Goal: Information Seeking & Learning: Check status

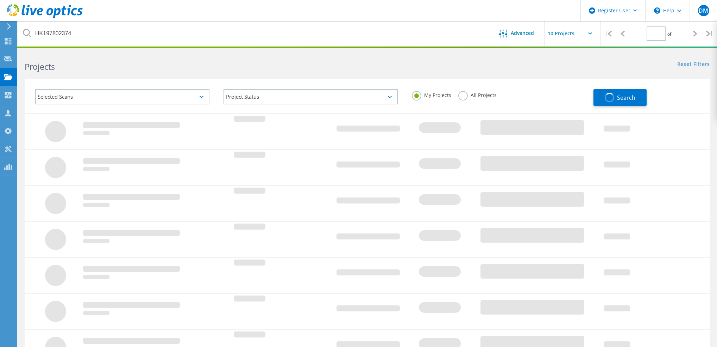
type input "1"
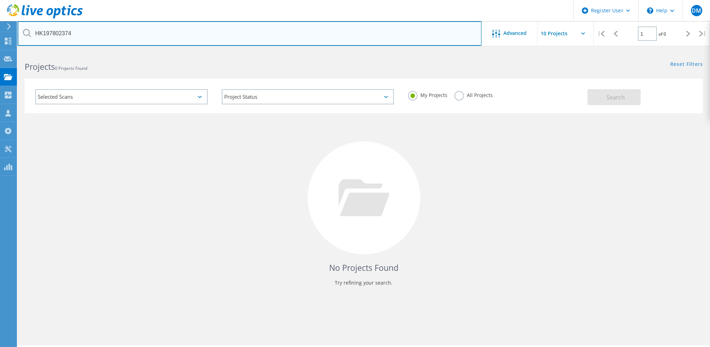
click at [138, 35] on input "HK197802374" at bounding box center [250, 33] width 464 height 25
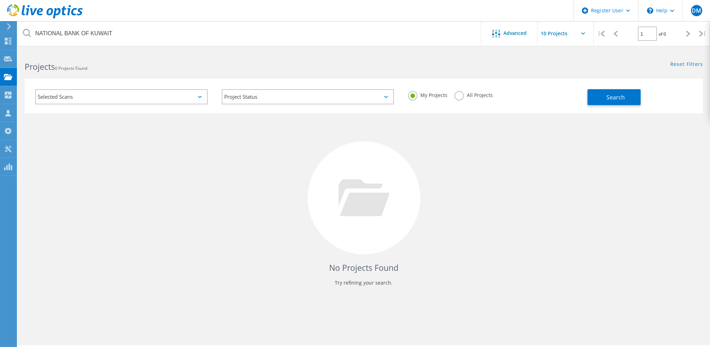
click at [457, 94] on label "All Projects" at bounding box center [474, 94] width 38 height 7
click at [0, 0] on input "All Projects" at bounding box center [0, 0] width 0 height 0
click at [600, 96] on button "Search" at bounding box center [614, 97] width 53 height 16
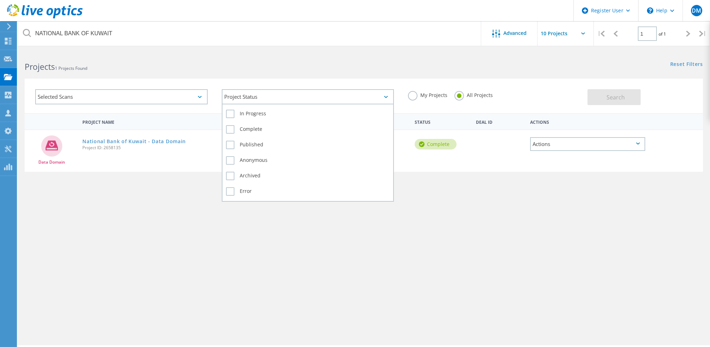
click at [385, 100] on div "Project Status" at bounding box center [308, 96] width 173 height 15
click at [230, 113] on label "In Progress" at bounding box center [308, 114] width 164 height 8
click at [0, 0] on input "In Progress" at bounding box center [0, 0] width 0 height 0
click at [229, 128] on label "Complete" at bounding box center [308, 129] width 164 height 8
click at [0, 0] on input "Complete" at bounding box center [0, 0] width 0 height 0
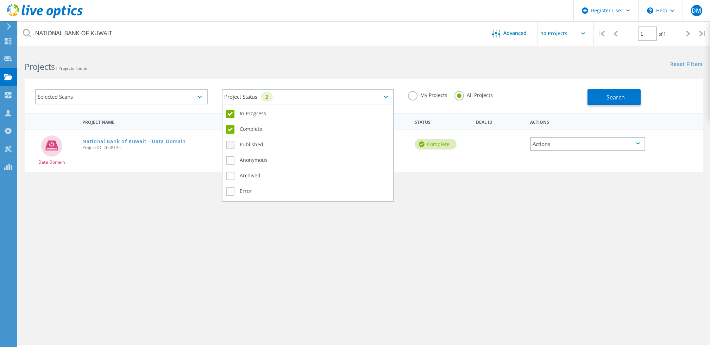
click at [229, 141] on label "Published" at bounding box center [308, 145] width 164 height 8
click at [0, 0] on input "Published" at bounding box center [0, 0] width 0 height 0
click at [230, 156] on label "Anonymous" at bounding box center [308, 160] width 164 height 8
click at [0, 0] on input "Anonymous" at bounding box center [0, 0] width 0 height 0
click at [230, 175] on label "Archived" at bounding box center [308, 175] width 164 height 8
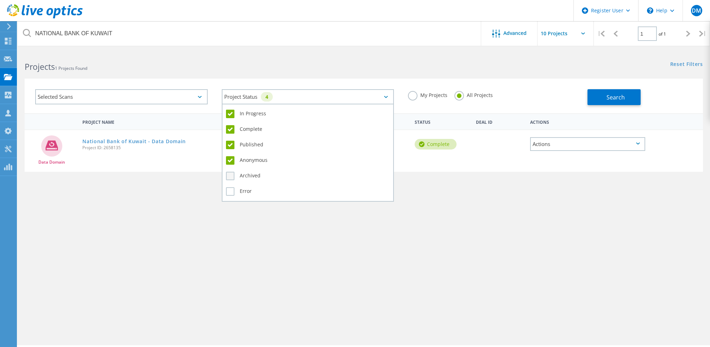
click at [0, 0] on input "Archived" at bounding box center [0, 0] width 0 height 0
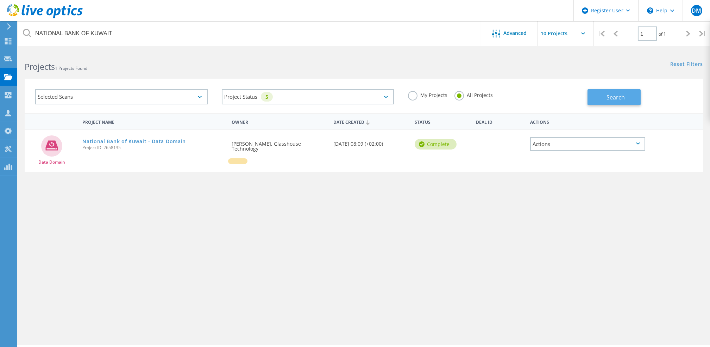
click at [605, 98] on button "Search" at bounding box center [614, 97] width 53 height 16
click at [199, 100] on div "Selected Scans" at bounding box center [121, 96] width 173 height 15
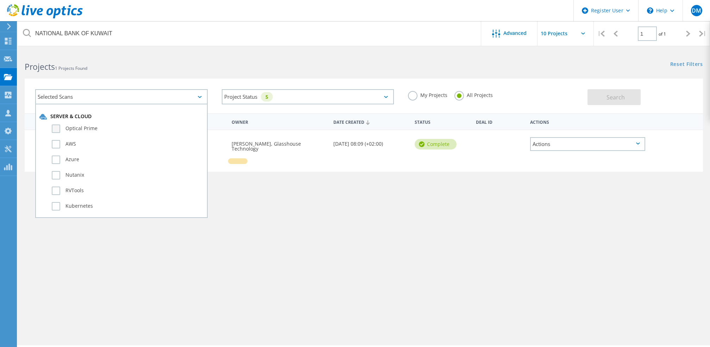
click at [107, 124] on label "Optical Prime" at bounding box center [128, 128] width 152 height 8
click at [0, 0] on input "Optical Prime" at bounding box center [0, 0] width 0 height 0
click at [622, 94] on span "Search" at bounding box center [616, 97] width 18 height 8
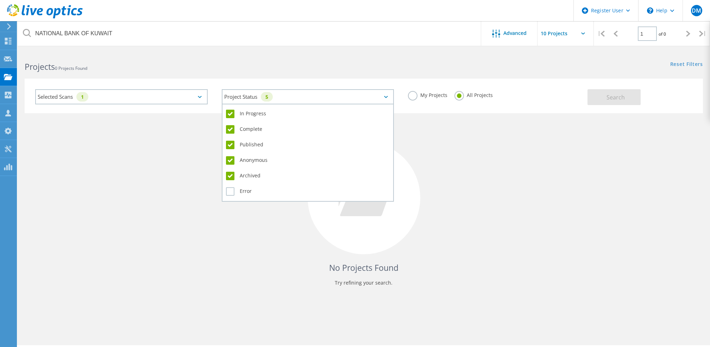
click at [385, 97] on icon at bounding box center [386, 97] width 4 height 2
click at [251, 173] on label "Archived" at bounding box center [308, 175] width 164 height 8
click at [0, 0] on input "Archived" at bounding box center [0, 0] width 0 height 0
click at [243, 161] on label "Anonymous" at bounding box center [308, 160] width 164 height 8
click at [0, 0] on input "Anonymous" at bounding box center [0, 0] width 0 height 0
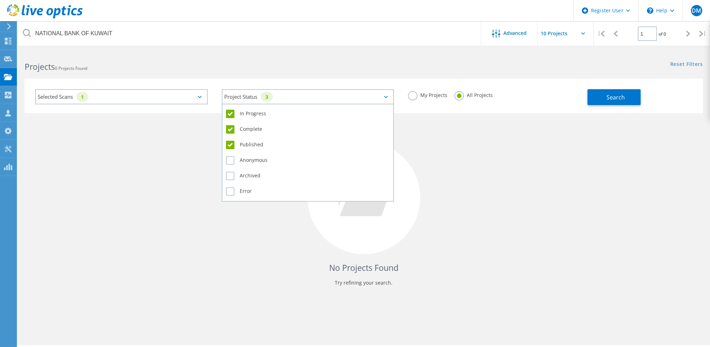
click at [244, 141] on label "Published" at bounding box center [308, 145] width 164 height 8
click at [0, 0] on input "Published" at bounding box center [0, 0] width 0 height 0
click at [243, 131] on div "Complete" at bounding box center [308, 130] width 164 height 15
click at [241, 129] on label "Complete" at bounding box center [308, 129] width 164 height 8
click at [0, 0] on input "Complete" at bounding box center [0, 0] width 0 height 0
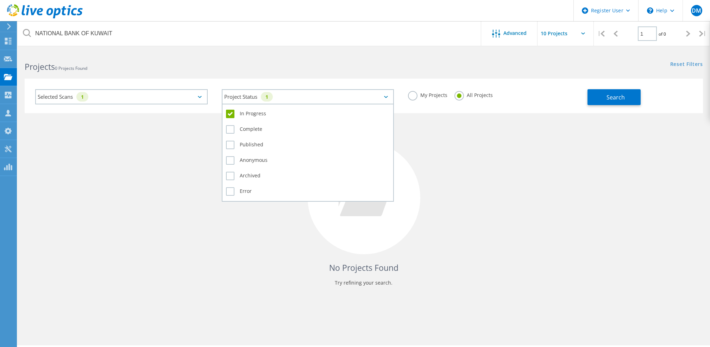
click at [242, 116] on label "In Progress" at bounding box center [308, 114] width 164 height 8
click at [0, 0] on input "In Progress" at bounding box center [0, 0] width 0 height 0
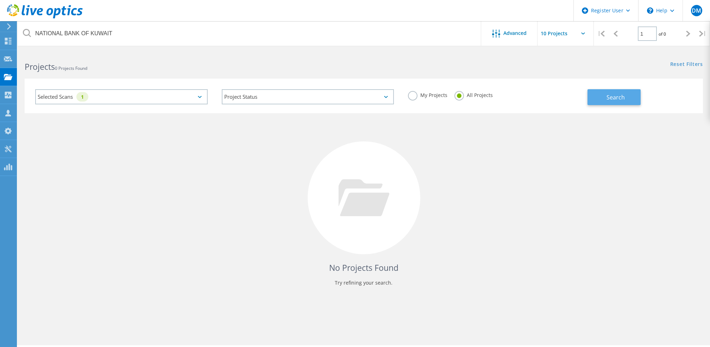
click at [605, 97] on button "Search" at bounding box center [614, 97] width 53 height 16
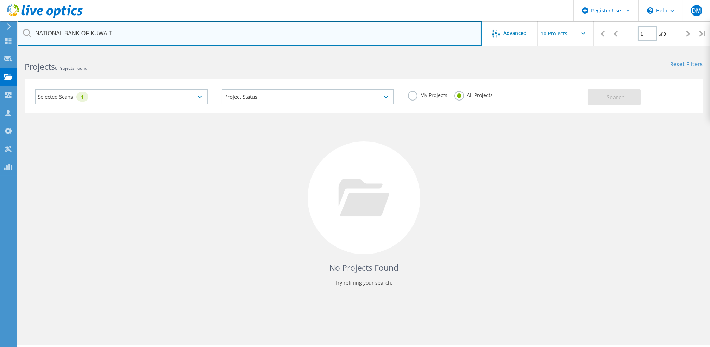
click at [139, 35] on input "NATIONAL BANK OF KUWAIT" at bounding box center [250, 33] width 464 height 25
click at [145, 33] on input "NBOK" at bounding box center [250, 33] width 464 height 25
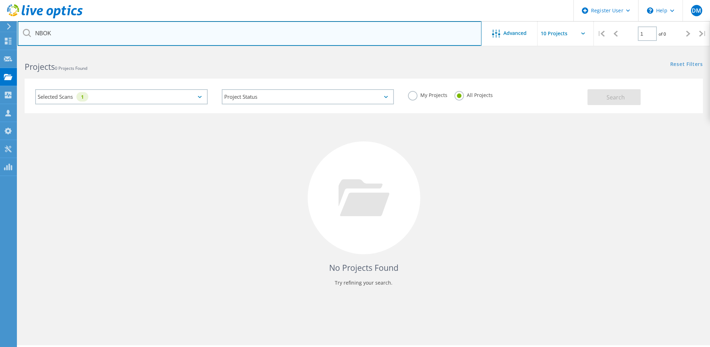
click at [145, 33] on input "NBOK" at bounding box center [250, 33] width 464 height 25
paste input "2746026"
type input "2746026"
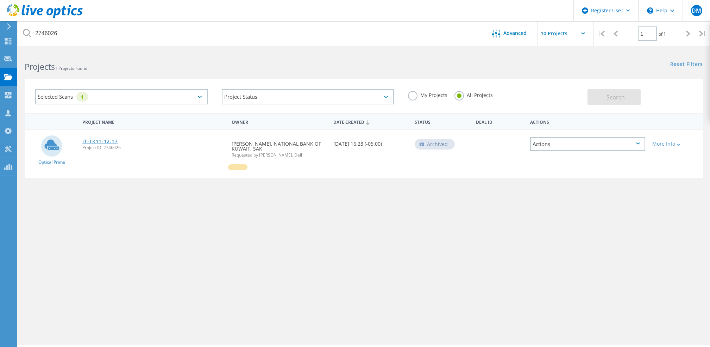
click at [95, 141] on link "IT-TK11-12.17" at bounding box center [99, 141] width 35 height 5
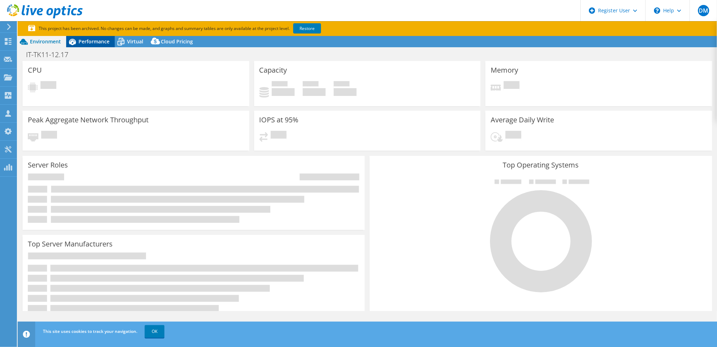
select select "USD"
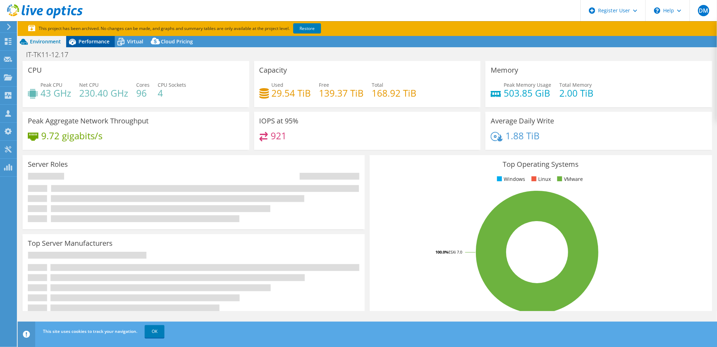
click at [101, 39] on span "Performance" at bounding box center [94, 41] width 31 height 7
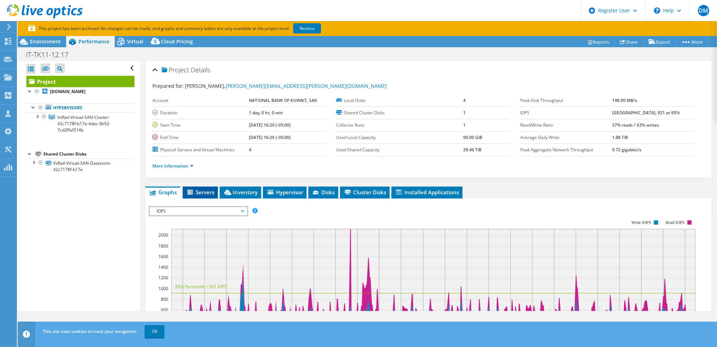
click at [202, 195] on li "Servers" at bounding box center [200, 192] width 35 height 12
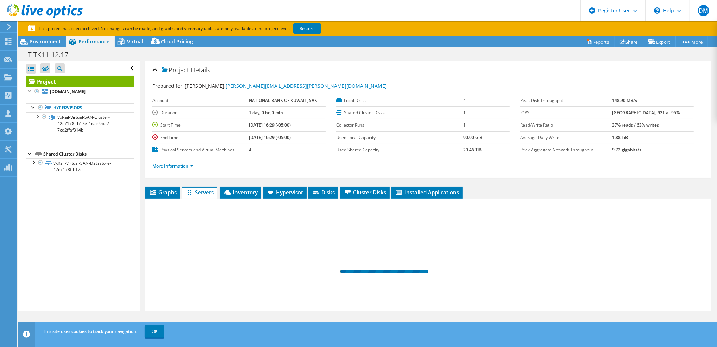
scroll to position [64, 0]
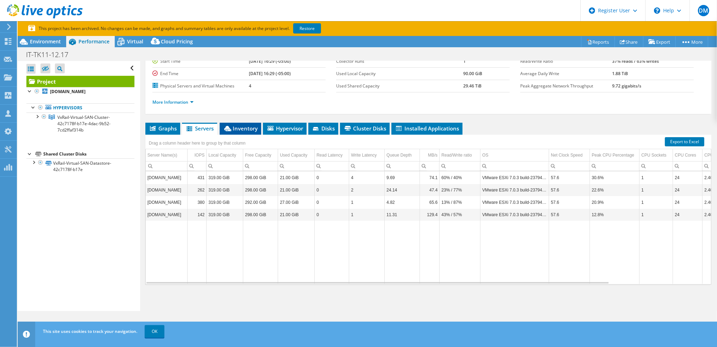
click at [238, 128] on span "Inventory" at bounding box center [240, 128] width 35 height 7
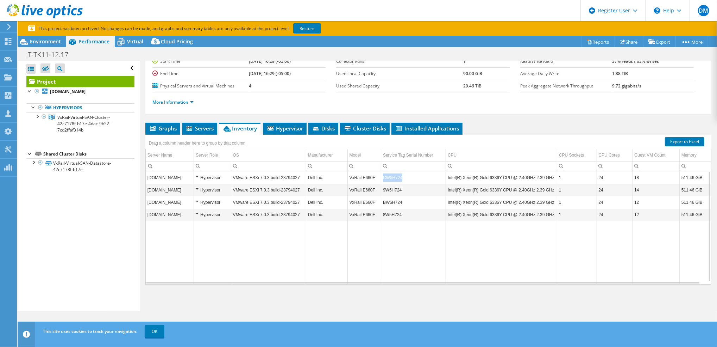
drag, startPoint x: 403, startPoint y: 177, endPoint x: 380, endPoint y: 175, distance: 22.6
click at [381, 175] on td "CW5H724" at bounding box center [413, 177] width 65 height 12
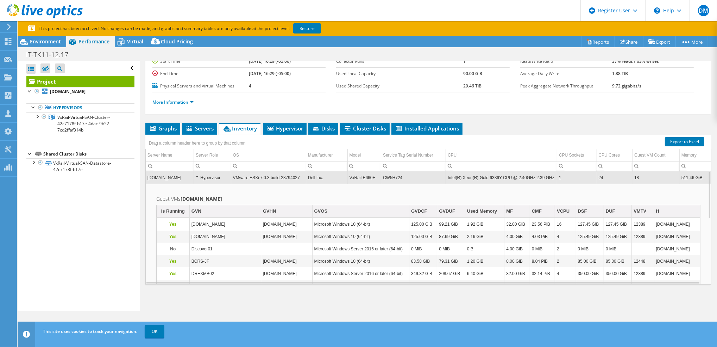
click at [386, 176] on td "CW5H724" at bounding box center [413, 177] width 65 height 12
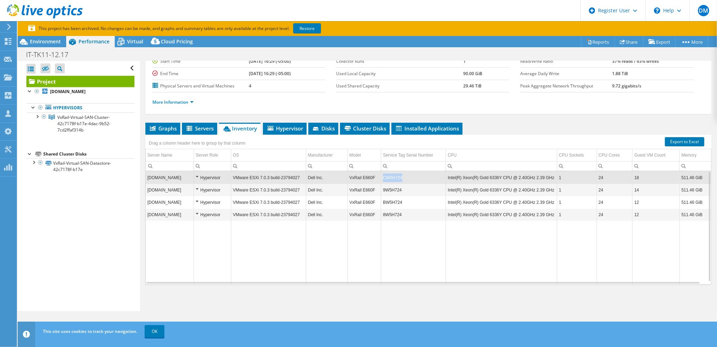
click at [386, 176] on td "CW5H724" at bounding box center [413, 177] width 65 height 12
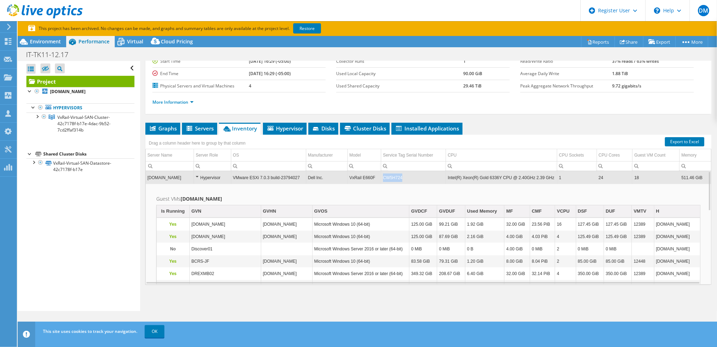
drag, startPoint x: 403, startPoint y: 176, endPoint x: 381, endPoint y: 178, distance: 21.9
click at [381, 178] on td "CW5H724" at bounding box center [413, 177] width 65 height 12
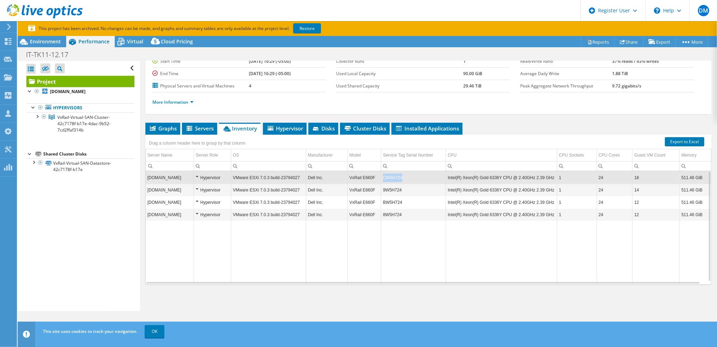
drag, startPoint x: 381, startPoint y: 178, endPoint x: 399, endPoint y: 178, distance: 18.7
click at [399, 178] on td "CW5H724" at bounding box center [413, 177] width 65 height 12
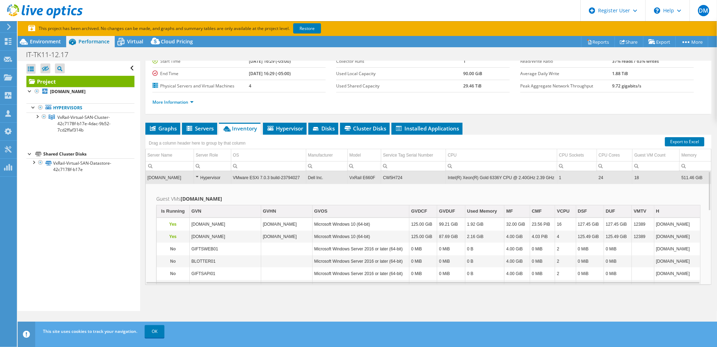
click at [399, 178] on td "CW5H724" at bounding box center [413, 177] width 65 height 12
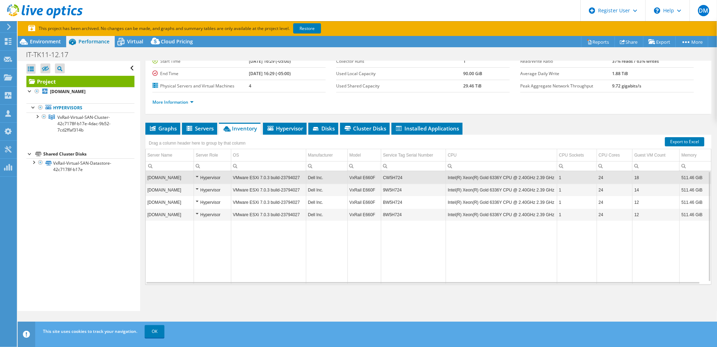
click at [399, 178] on td "CW5H724" at bounding box center [413, 177] width 65 height 12
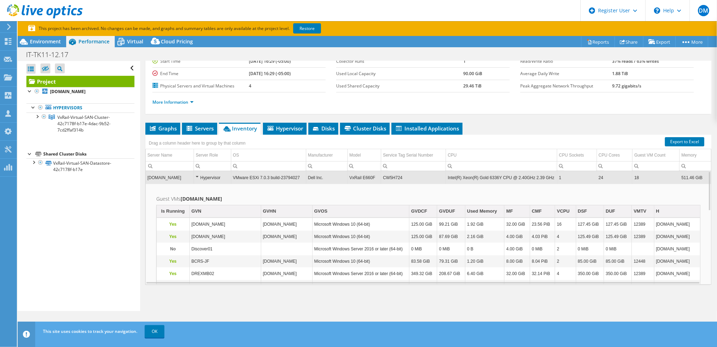
click at [394, 177] on td "CW5H724" at bounding box center [413, 177] width 65 height 12
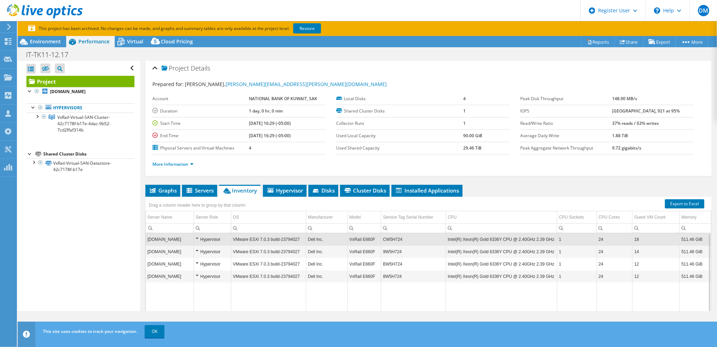
scroll to position [0, 0]
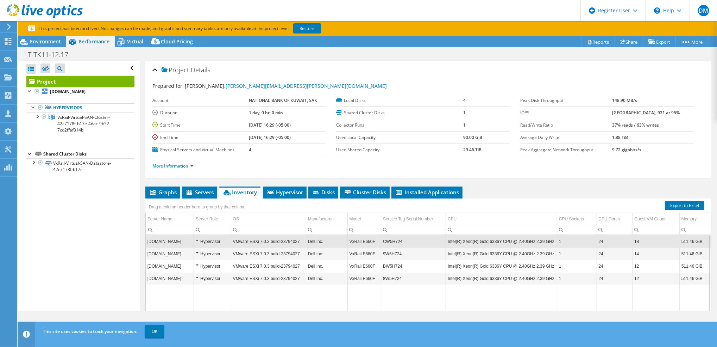
click at [511, 191] on ul "Graphs Servers Inventory Hypervisor Disks Cluster Disks Installed Applications" at bounding box center [428, 192] width 566 height 12
drag, startPoint x: 247, startPoint y: 101, endPoint x: 317, endPoint y: 97, distance: 69.5
click at [317, 97] on td "NATIONAL BANK OF KUWAIT, SAK" at bounding box center [287, 100] width 77 height 12
copy b "NATIONAL BANK OF KUWAIT, SAK"
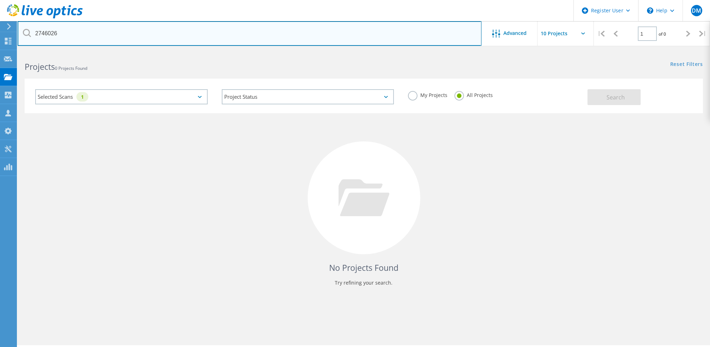
click at [101, 36] on input "2746026" at bounding box center [250, 33] width 464 height 25
paste input "NATIONAL BANK OF KUWAIT, SAK"
type input "NATIONAL BANK OF KUWAIT, SAK"
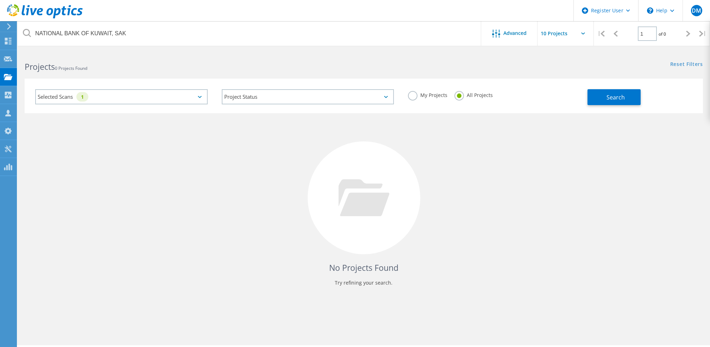
click at [192, 96] on div "Selected Scans 1" at bounding box center [121, 96] width 173 height 15
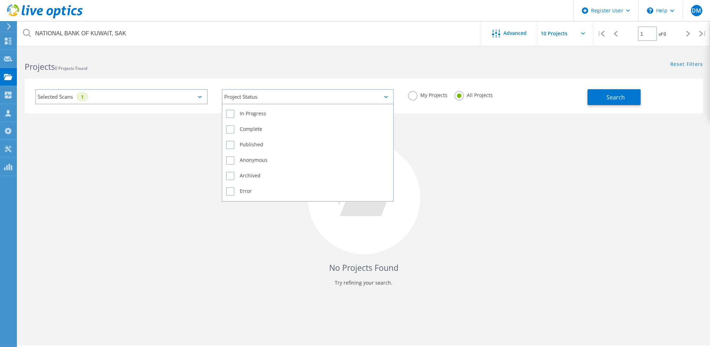
click at [391, 92] on div "Project Status" at bounding box center [308, 96] width 173 height 15
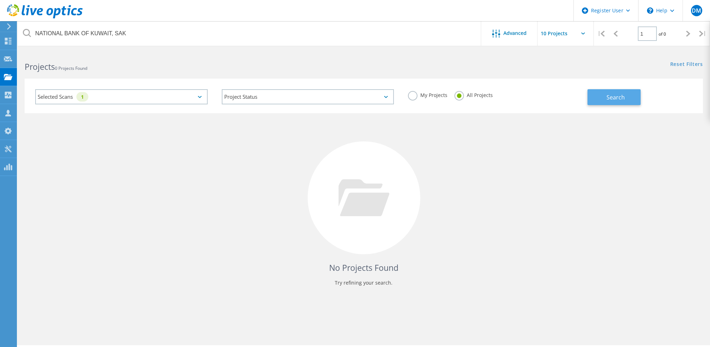
click at [612, 92] on button "Search" at bounding box center [614, 97] width 53 height 16
click at [203, 96] on div "Selected Scans 1" at bounding box center [121, 96] width 173 height 15
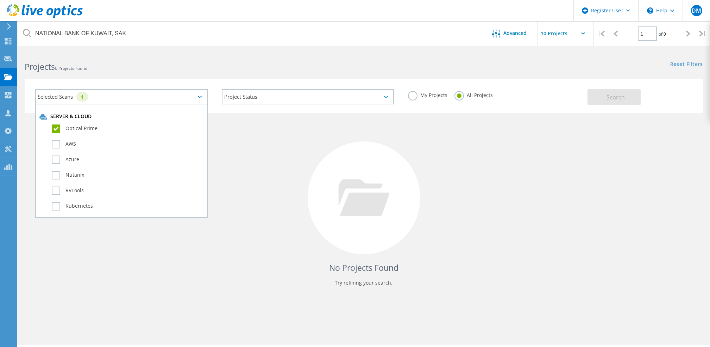
click at [52, 129] on label "Optical Prime" at bounding box center [128, 128] width 152 height 8
click at [0, 0] on input "Optical Prime" at bounding box center [0, 0] width 0 height 0
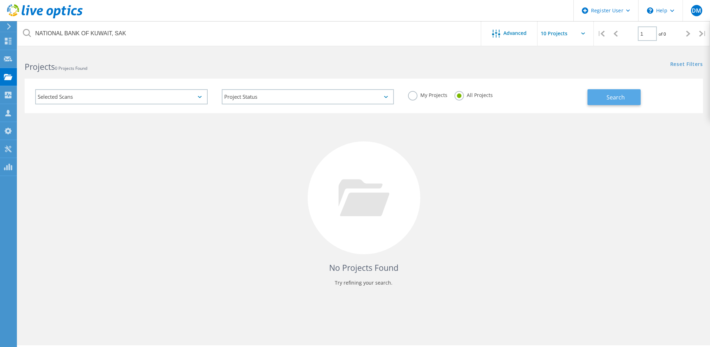
click at [602, 95] on button "Search" at bounding box center [614, 97] width 53 height 16
click at [37, 74] on div "Projects" at bounding box center [33, 76] width 27 height 5
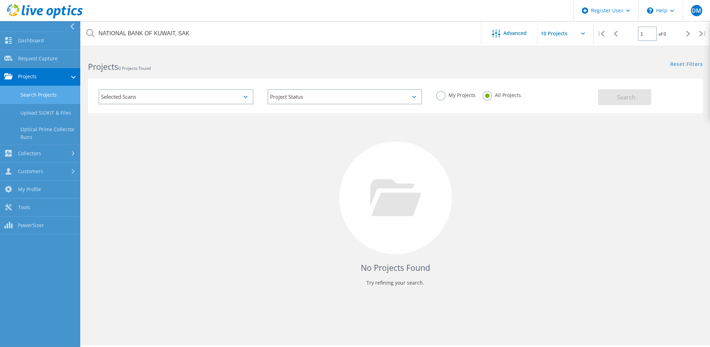
click at [28, 97] on link "Search Projects" at bounding box center [40, 95] width 80 height 18
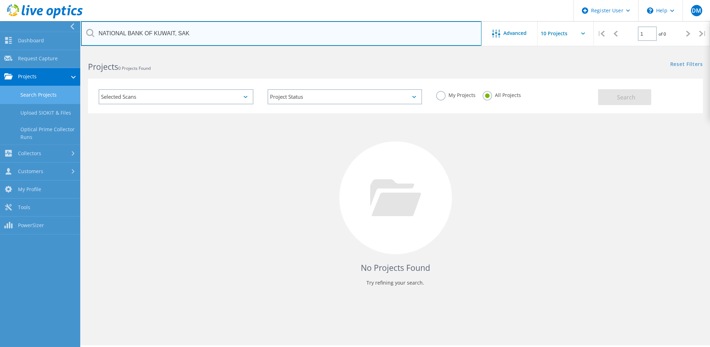
click at [202, 34] on input "NATIONAL BANK OF KUWAIT, SAK" at bounding box center [281, 33] width 401 height 25
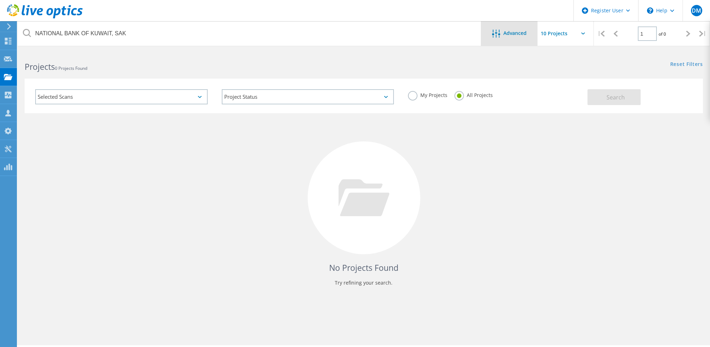
click at [521, 37] on div "Advanced" at bounding box center [509, 34] width 56 height 9
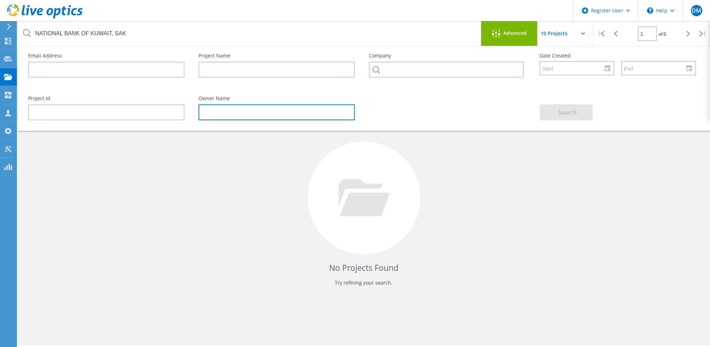
click at [247, 113] on input "text" at bounding box center [277, 112] width 156 height 16
type input "T"
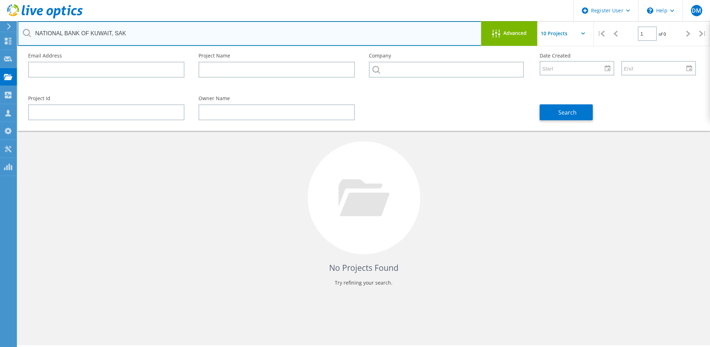
click at [332, 27] on input "NATIONAL BANK OF KUWAIT, SAK" at bounding box center [250, 33] width 464 height 25
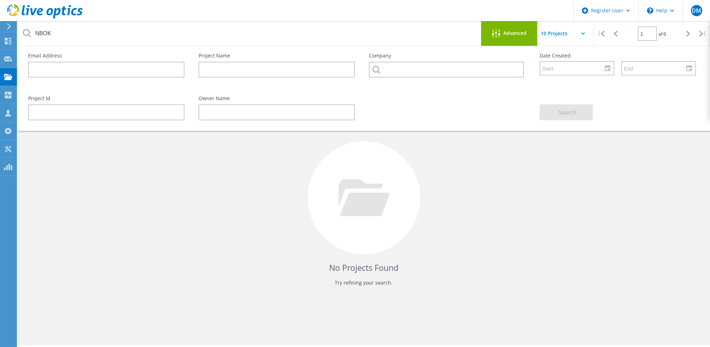
click at [576, 36] on input "text" at bounding box center [573, 33] width 70 height 25
click at [514, 28] on div "Advanced" at bounding box center [509, 33] width 56 height 25
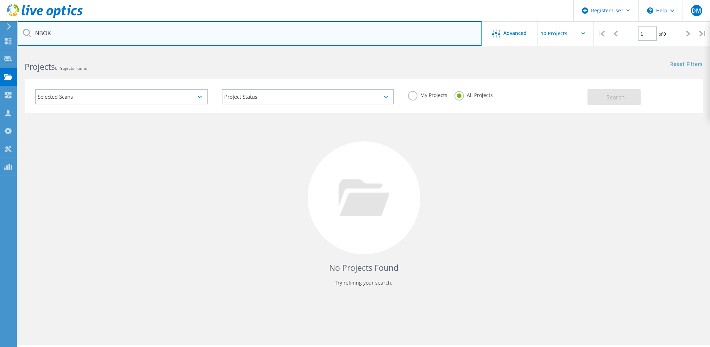
click at [151, 35] on input "NBOK" at bounding box center [250, 33] width 464 height 25
click at [112, 25] on input "NBOK" at bounding box center [250, 33] width 464 height 25
type input "2742776"
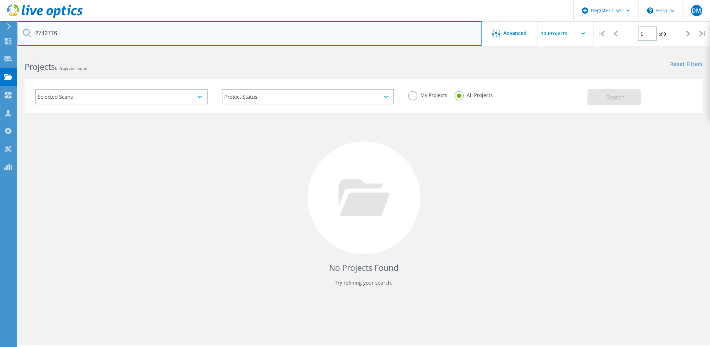
click at [170, 30] on input "2742776" at bounding box center [250, 33] width 464 height 25
